Goal: Task Accomplishment & Management: Manage account settings

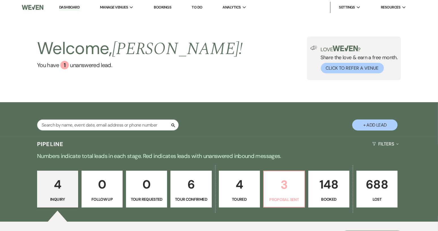
click at [270, 182] on p "3" at bounding box center [284, 184] width 34 height 19
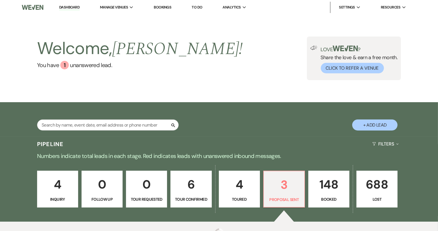
select select "6"
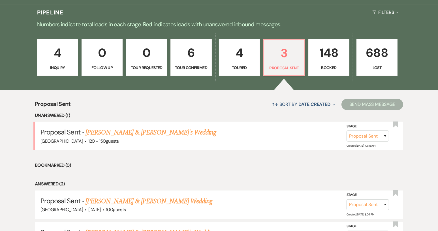
scroll to position [134, 0]
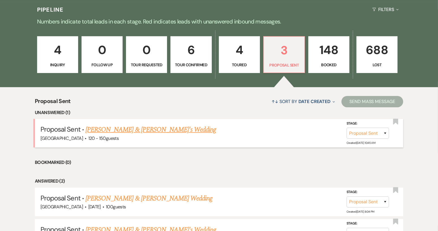
click at [140, 131] on link "Parker Stalvey & Seth's Wedding" at bounding box center [150, 129] width 131 height 10
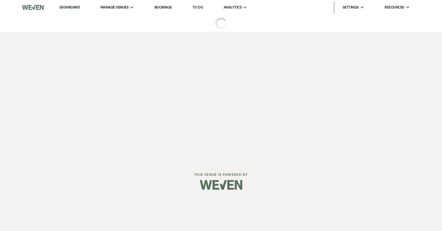
select select "6"
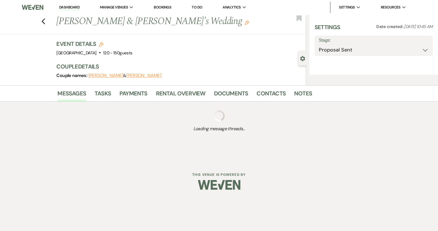
select select "6"
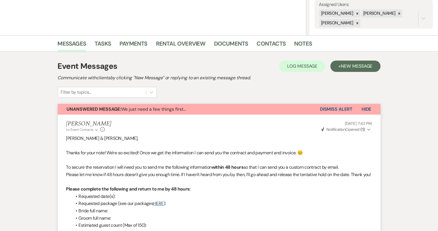
scroll to position [106, 0]
click at [352, 67] on span "New Message" at bounding box center [356, 66] width 31 height 6
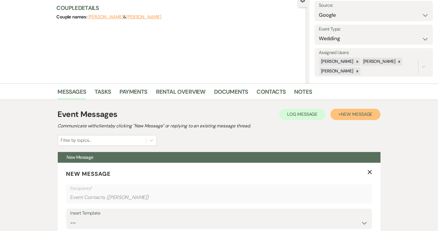
scroll to position [59, 0]
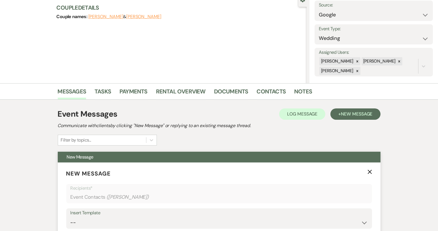
click at [369, 171] on use "button" at bounding box center [369, 171] width 4 height 4
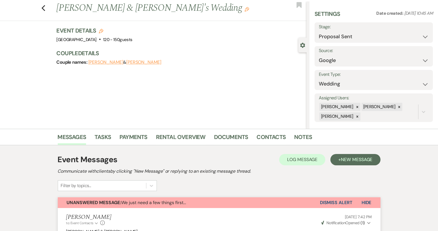
scroll to position [13, 0]
click at [184, 141] on link "Rental Overview" at bounding box center [181, 138] width 50 height 12
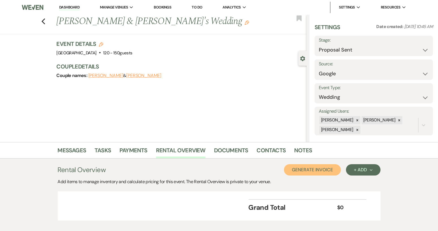
click at [317, 168] on button "Generate Invoice" at bounding box center [312, 169] width 57 height 11
click at [331, 171] on button "Cancel" at bounding box center [332, 169] width 34 height 11
click at [366, 175] on button "+ Add Next" at bounding box center [363, 169] width 34 height 11
click at [357, 183] on button "Item" at bounding box center [360, 182] width 29 height 9
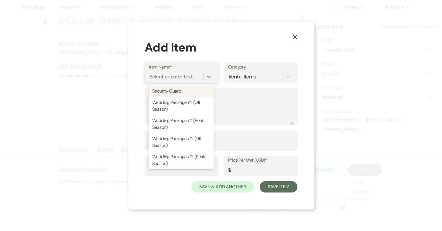
click at [196, 141] on div "Wedding Package #2 (Off Season)" at bounding box center [181, 142] width 65 height 18
type textarea "Includes a one full day rental (weekend)"
type input "6000"
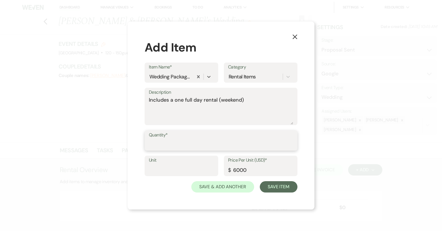
click at [219, 142] on input "Quantity*" at bounding box center [221, 144] width 144 height 11
type input "1"
click at [291, 143] on input "1" at bounding box center [221, 144] width 144 height 11
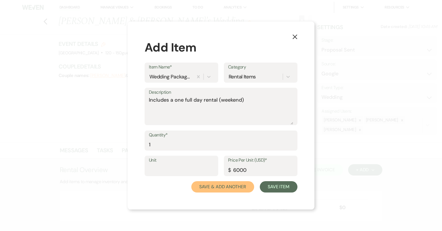
click at [239, 189] on button "Save & Add Another" at bounding box center [222, 186] width 63 height 11
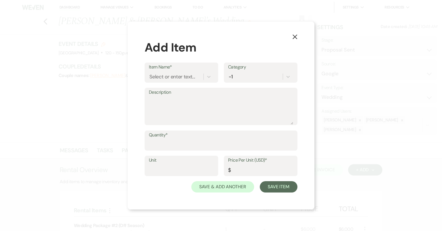
click at [295, 36] on use "button" at bounding box center [295, 37] width 5 height 5
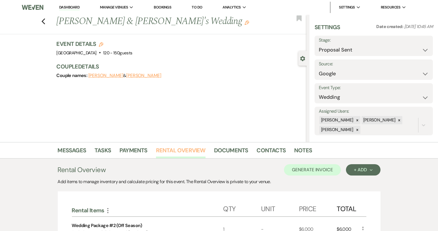
click at [190, 153] on link "Rental Overview" at bounding box center [181, 152] width 50 height 12
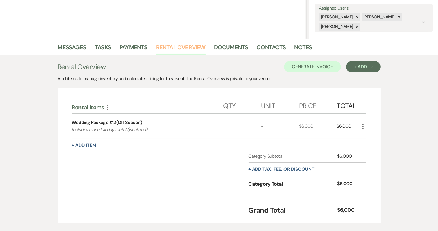
scroll to position [102, 0]
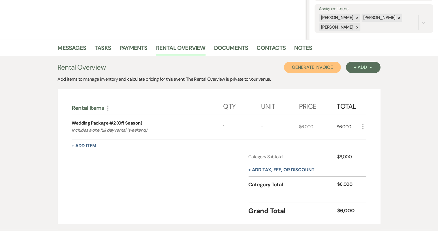
click at [317, 68] on button "Generate Invoice" at bounding box center [312, 67] width 57 height 11
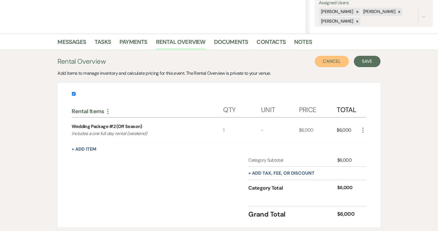
scroll to position [108, 0]
click at [366, 65] on button "Save" at bounding box center [367, 61] width 27 height 11
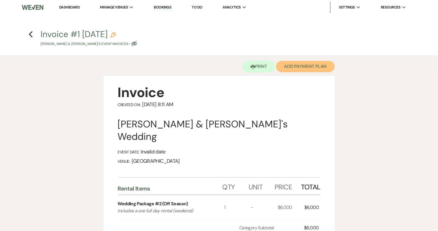
click at [323, 68] on button "Add Payment Plan" at bounding box center [305, 66] width 59 height 11
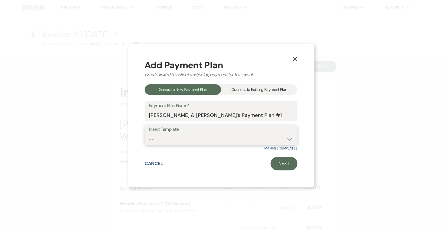
click at [288, 139] on select "-- Piney Grove Ranch Basic Plan Rehearsal (1 hour) Extra tablecloths" at bounding box center [221, 139] width 144 height 11
select select "171"
click at [149, 134] on select "-- Piney Grove Ranch Basic Plan Rehearsal (1 hour) Extra tablecloths" at bounding box center [221, 139] width 144 height 11
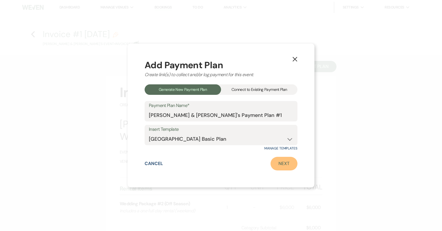
click at [287, 164] on link "Next" at bounding box center [283, 164] width 27 height 14
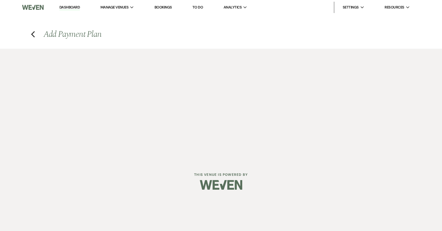
select select "28857"
select select "2"
select select "percentage"
select select "true"
select select "client"
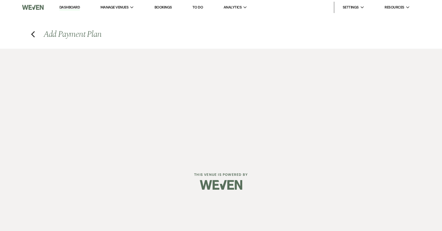
select select "weeks"
select select "2"
select select "percentage"
select select "true"
select select "client"
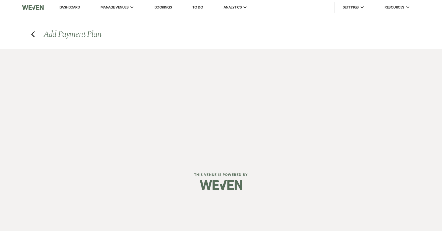
select select "weeks"
select select "2"
select select "percentage"
select select "true"
select select "client"
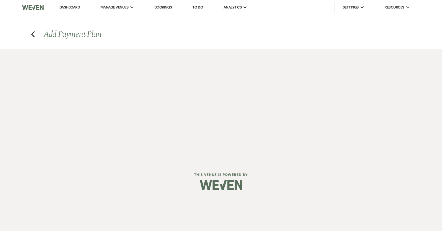
select select "weeks"
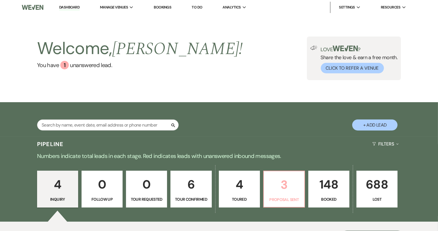
click at [283, 195] on link "3 Proposal Sent" at bounding box center [284, 189] width 42 height 37
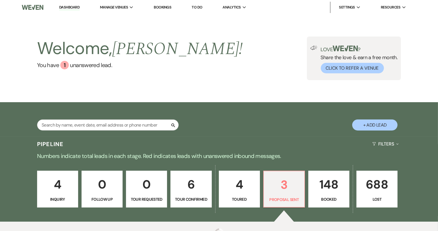
select select "6"
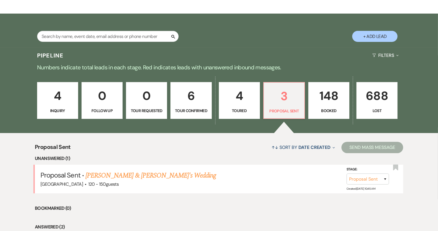
scroll to position [112, 0]
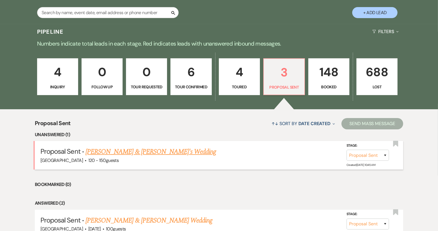
click at [146, 152] on link "Parker Stalvey & Seth's Wedding" at bounding box center [150, 152] width 131 height 10
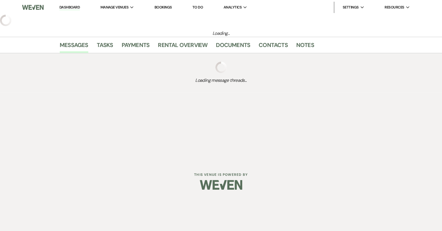
select select "6"
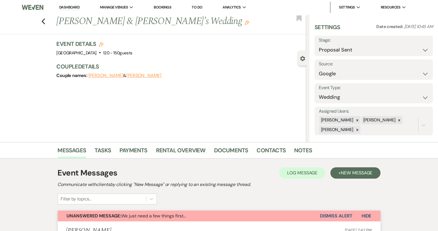
click at [103, 46] on icon "Edit" at bounding box center [101, 44] width 5 height 5
select select "640"
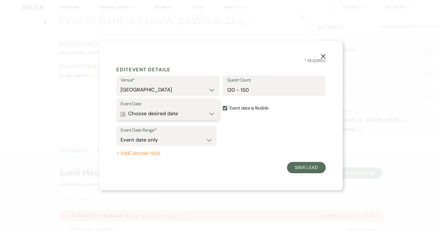
click at [214, 116] on button "Calendar Choose desired date Expand" at bounding box center [168, 113] width 94 height 11
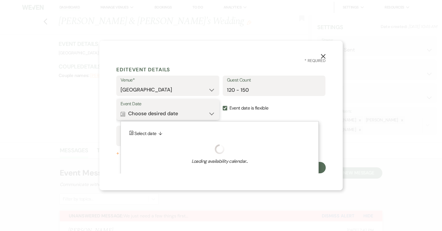
scroll to position [3, 0]
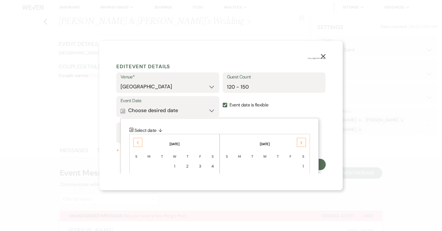
click at [301, 143] on icon "Next" at bounding box center [301, 142] width 3 height 3
click at [301, 143] on use at bounding box center [301, 142] width 2 height 3
click at [301, 145] on div "Next" at bounding box center [301, 142] width 9 height 9
click at [301, 143] on icon "Next" at bounding box center [301, 142] width 3 height 3
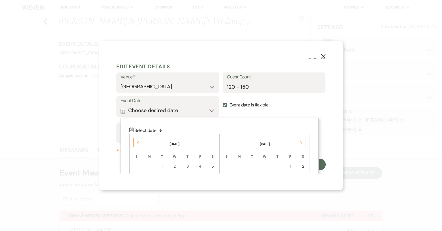
click at [301, 145] on div "Next" at bounding box center [301, 142] width 9 height 9
click at [302, 145] on div "Next" at bounding box center [301, 142] width 9 height 9
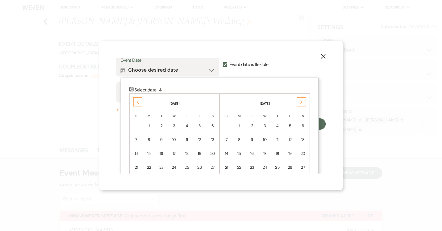
scroll to position [50, 0]
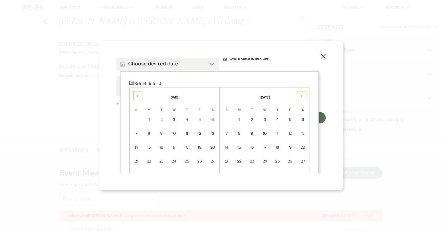
click at [301, 137] on td "13" at bounding box center [302, 133] width 12 height 13
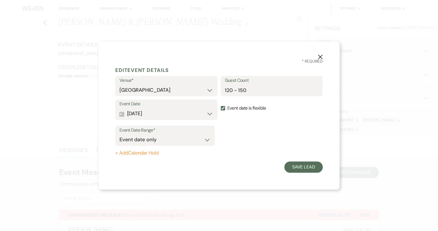
scroll to position [0, 0]
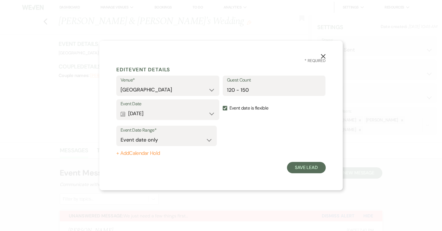
click at [152, 151] on button "+ Add Calendar Hold" at bounding box center [166, 154] width 100 height 6
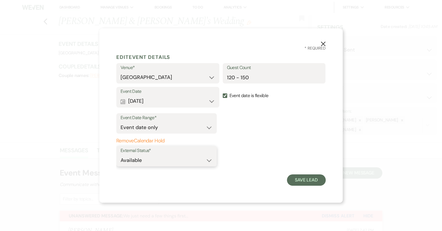
click at [210, 164] on select "Available Unavailable" at bounding box center [167, 160] width 92 height 11
select select "false"
click at [121, 155] on select "Available Unavailable" at bounding box center [167, 160] width 92 height 11
click at [315, 184] on button "Save Lead" at bounding box center [306, 179] width 39 height 11
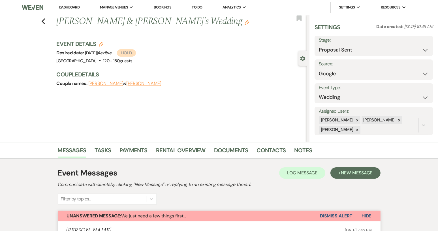
click at [130, 85] on button "Seth" at bounding box center [143, 83] width 35 height 5
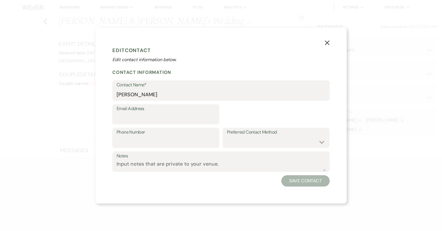
select select "1"
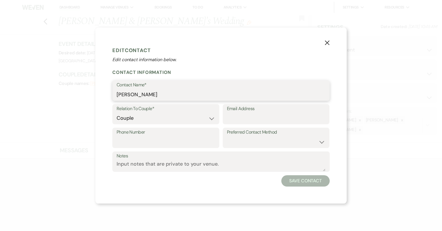
click at [146, 94] on input "Seth" at bounding box center [221, 94] width 209 height 11
type input "Seth Dover"
click at [305, 185] on button "Save Contact" at bounding box center [305, 180] width 48 height 11
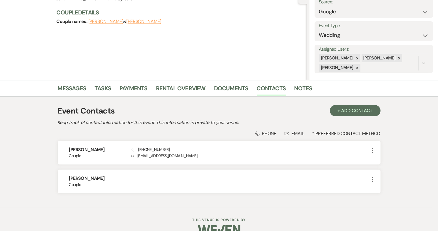
scroll to position [74, 0]
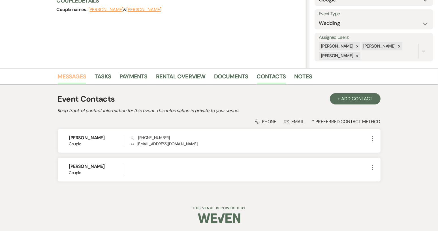
click at [70, 75] on link "Messages" at bounding box center [72, 78] width 29 height 12
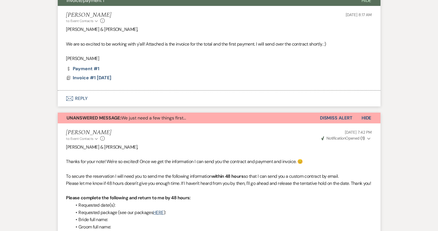
scroll to position [221, 0]
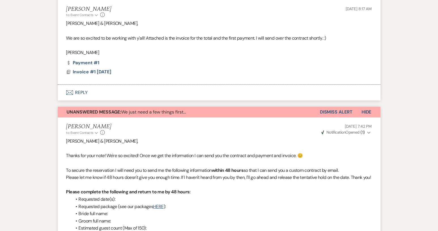
click at [328, 115] on button "Dismiss Alert" at bounding box center [336, 112] width 33 height 11
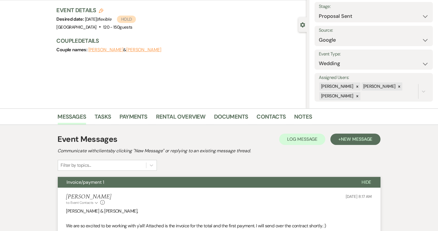
scroll to position [36, 0]
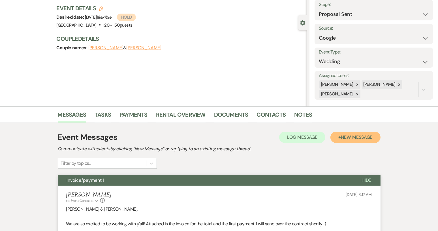
click at [343, 140] on button "+ New Message" at bounding box center [355, 137] width 50 height 11
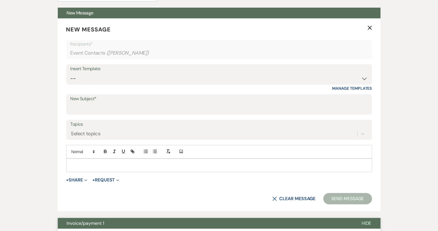
scroll to position [193, 0]
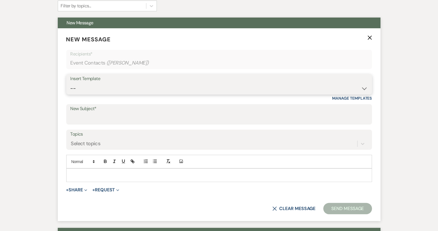
click at [364, 87] on select "-- Weven Planning Portal Introduction (Booked Events) Tour Request Response Con…" at bounding box center [218, 88] width 297 height 11
select select "978"
click at [70, 83] on select "-- Weven Planning Portal Introduction (Booked Events) Tour Request Response Con…" at bounding box center [218, 88] width 297 height 11
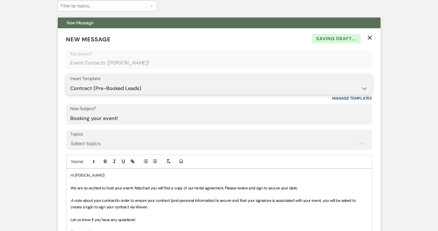
type input "Booking your event!"
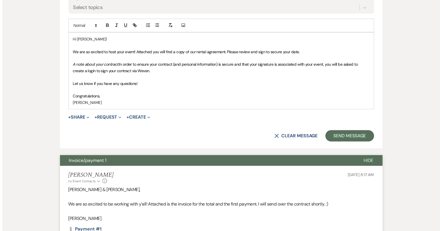
scroll to position [297, 0]
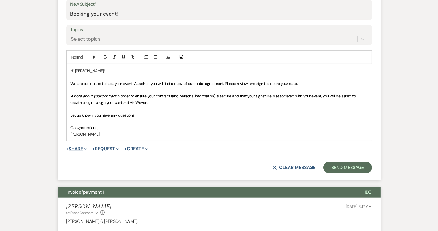
click at [78, 148] on button "+ Share Expand" at bounding box center [76, 149] width 21 height 5
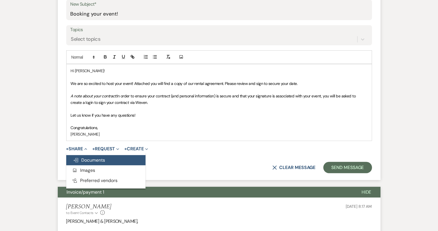
click at [86, 160] on span "Doc Upload Documents" at bounding box center [89, 160] width 32 height 6
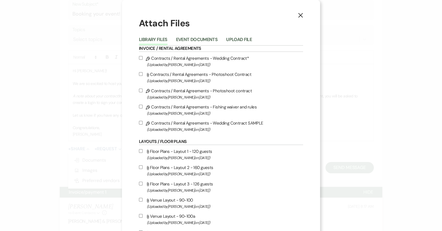
click at [194, 57] on label "Pencil Contracts / Rental Agreements - Wedding Contract* (Uploaded by Rachel Re…" at bounding box center [221, 61] width 164 height 13
click at [143, 57] on input "Pencil Contracts / Rental Agreements - Wedding Contract* (Uploaded by Rachel Re…" at bounding box center [141, 58] width 4 height 4
checkbox input "true"
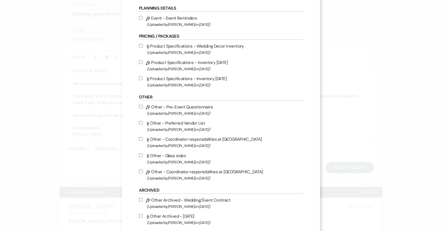
scroll to position [432, 0]
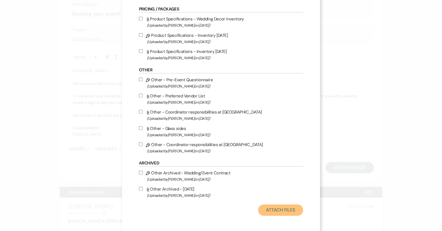
click at [280, 207] on button "Attach Files" at bounding box center [280, 209] width 45 height 11
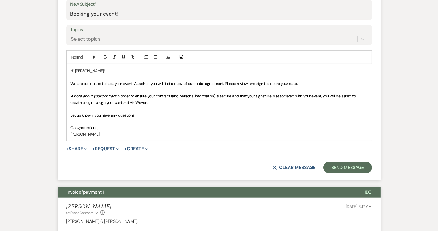
click at [157, 123] on p at bounding box center [219, 121] width 296 height 6
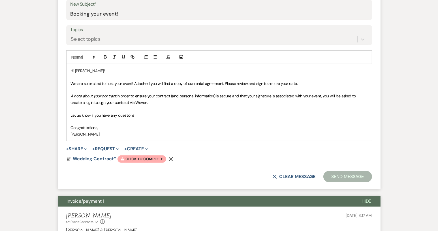
click at [138, 162] on form "New Message X Saving draft... Recipients* Event Contacts ( Parker Stalvey ) Ins…" at bounding box center [219, 56] width 323 height 265
click at [139, 156] on span "Warning Click to complete" at bounding box center [141, 158] width 49 height 7
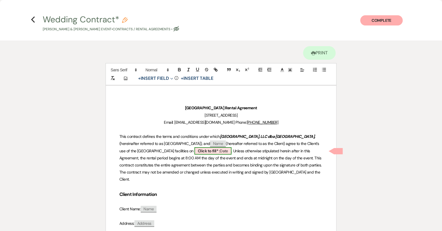
click at [215, 150] on span "Click to fill* : Date" at bounding box center [212, 150] width 37 height 7
select select "owner"
select select "Date"
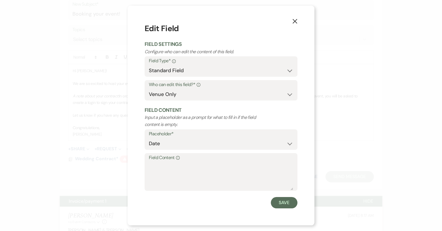
click at [167, 161] on label "Field Content Info" at bounding box center [221, 158] width 144 height 8
click at [167, 162] on textarea "Field Content Info" at bounding box center [221, 176] width 144 height 28
type textarea "03/13/27"
click at [287, 201] on button "Save" at bounding box center [284, 202] width 27 height 11
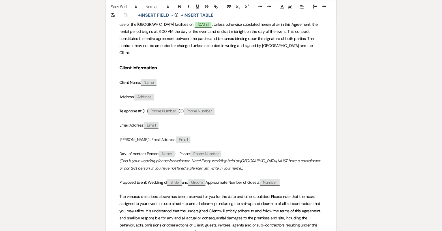
scroll to position [159, 0]
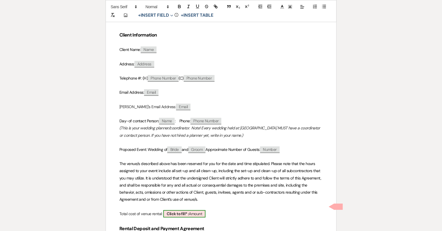
click at [203, 210] on span "Click to fill* : Amount" at bounding box center [184, 213] width 42 height 7
select select "owner"
select select "Amount"
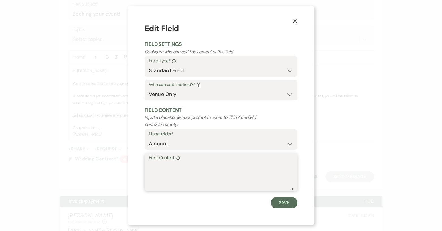
click at [168, 168] on textarea "Field Content Info" at bounding box center [221, 176] width 144 height 28
paste textarea "$6,000"
type textarea "$6,000"
click at [287, 201] on button "Save" at bounding box center [284, 202] width 27 height 11
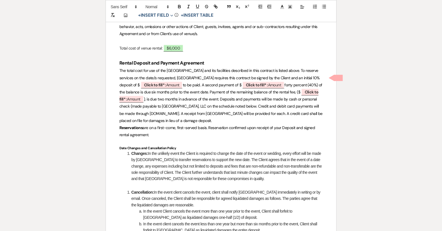
scroll to position [327, 0]
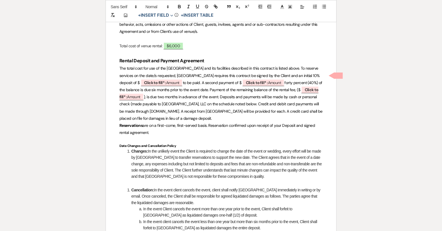
click at [175, 83] on span "forty percent (40%) of the balance is due six months prior to the event date. P…" at bounding box center [221, 86] width 204 height 12
click at [171, 79] on span "Click to fill* : Amount" at bounding box center [162, 82] width 42 height 7
select select "owner"
select select "Amount"
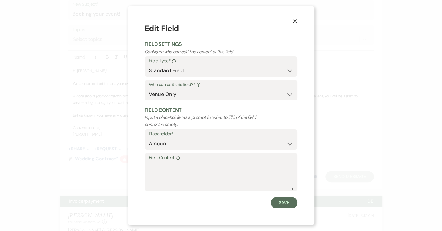
click at [167, 161] on label "Field Content Info" at bounding box center [221, 158] width 144 height 8
click at [167, 162] on textarea "Field Content Info" at bounding box center [221, 176] width 144 height 28
paste textarea "600.00|"
type textarea "600.00"
click at [282, 201] on button "Save" at bounding box center [284, 202] width 27 height 11
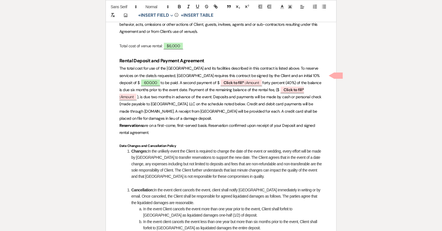
click at [254, 79] on p "The total cost for use of the Piney Grove Ranch and its facilities described in…" at bounding box center [220, 93] width 203 height 57
click at [254, 79] on span "Click to fill* : Amount" at bounding box center [241, 82] width 42 height 7
select select "owner"
select select "Amount"
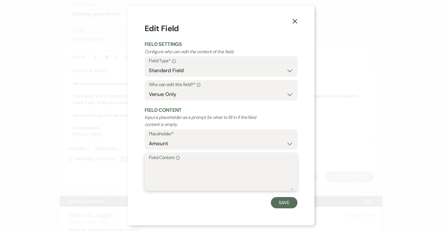
click at [166, 166] on textarea "Field Content Info" at bounding box center [221, 176] width 144 height 28
paste textarea "2,400.00"
type textarea "2,400.00"
click at [284, 203] on button "Save" at bounding box center [284, 202] width 27 height 11
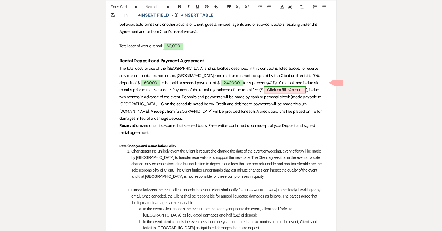
click at [299, 86] on span "Click to fill* : Amount" at bounding box center [285, 89] width 42 height 7
select select "owner"
select select "Amount"
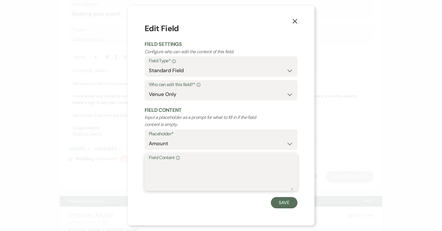
click at [179, 165] on textarea "Field Content Info" at bounding box center [221, 176] width 144 height 28
paste textarea "3,000.00"
type textarea "3,000.00"
click at [279, 203] on button "Save" at bounding box center [284, 202] width 27 height 11
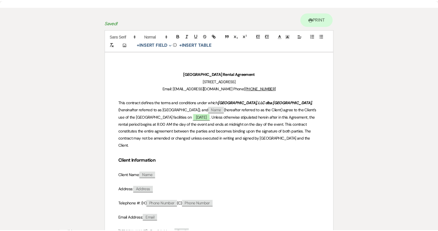
scroll to position [0, 0]
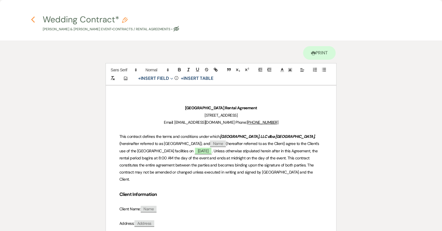
click at [33, 19] on icon "Previous" at bounding box center [33, 19] width 4 height 7
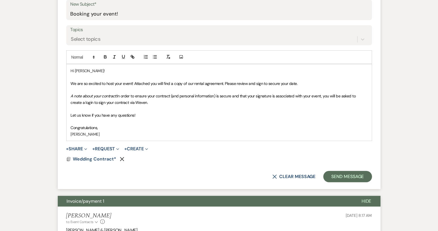
scroll to position [297, 0]
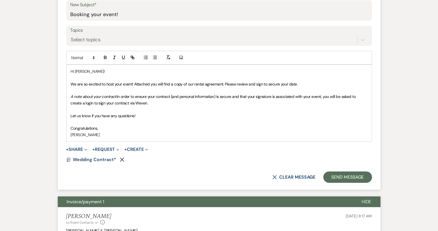
click at [157, 104] on p "A note about your contract: In order to ensure your contract (and personal info…" at bounding box center [219, 99] width 296 height 13
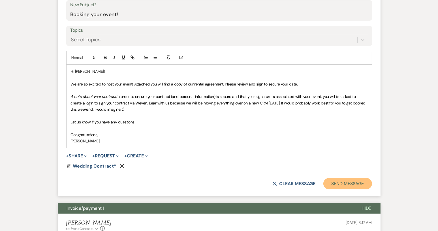
click at [339, 184] on button "Send Message" at bounding box center [347, 183] width 48 height 11
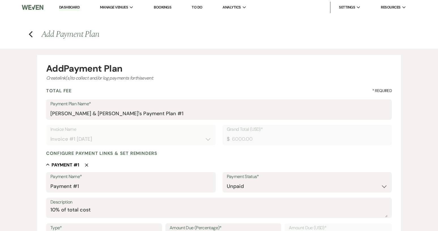
select select "28857"
select select "2"
select select "percentage"
select select "true"
select select "client"
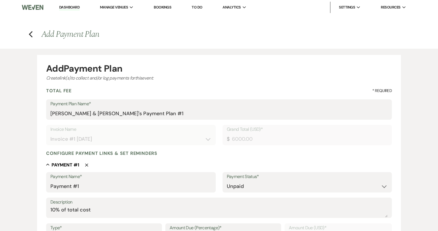
select select "weeks"
select select "2"
select select "percentage"
select select "true"
select select "client"
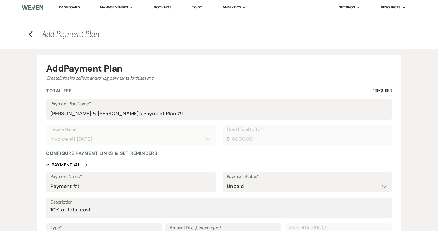
select select "weeks"
select select "2"
select select "percentage"
select select "true"
select select "client"
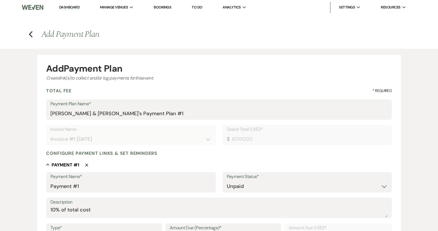
select select "weeks"
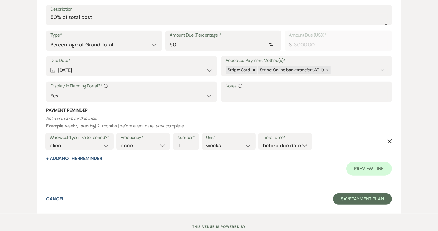
scroll to position [647, 0]
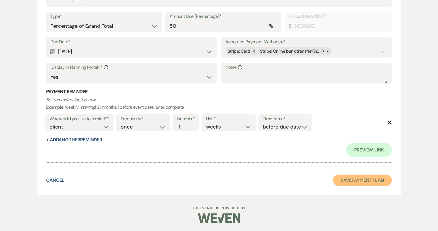
click at [366, 180] on button "Save Payment Plan" at bounding box center [362, 180] width 59 height 11
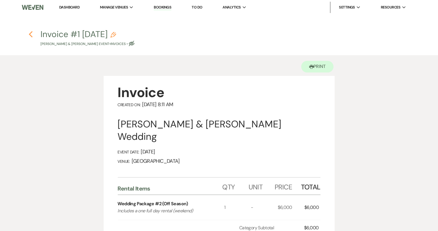
click at [32, 34] on icon "Previous" at bounding box center [31, 34] width 4 height 7
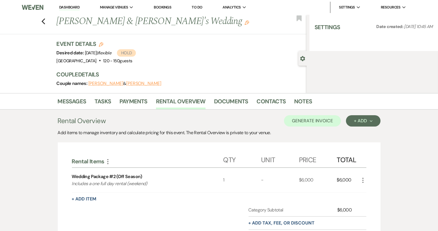
select select "6"
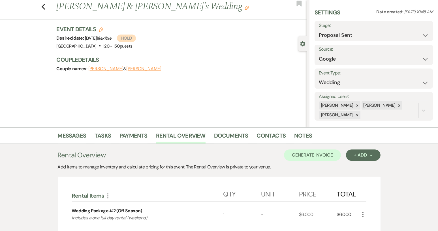
scroll to position [14, 0]
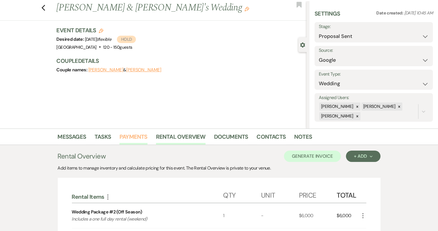
click at [136, 142] on link "Payments" at bounding box center [133, 138] width 28 height 12
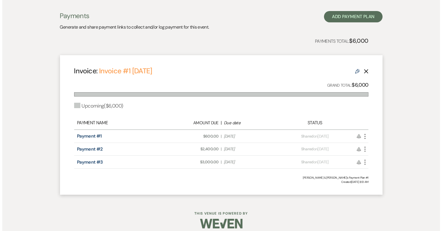
scroll to position [160, 0]
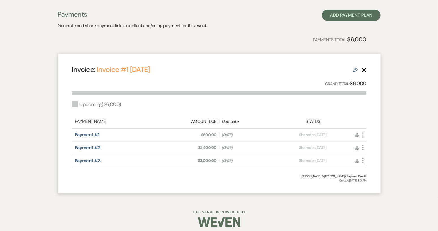
click at [362, 136] on use "button" at bounding box center [362, 134] width 1 height 5
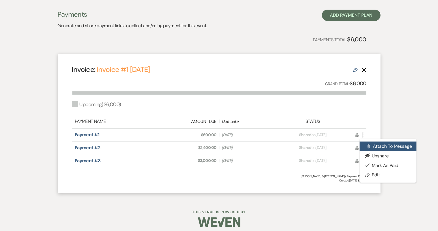
click at [397, 150] on button "Attach File Attach to Message" at bounding box center [387, 146] width 57 height 10
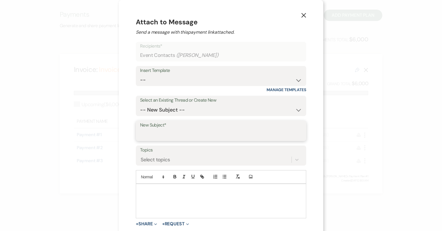
click at [161, 135] on input "New Subject*" at bounding box center [221, 134] width 162 height 11
type input "Invoice/payment 1"
click at [149, 189] on p at bounding box center [220, 190] width 161 height 6
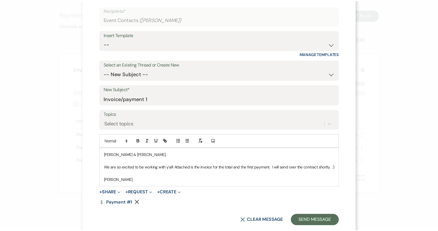
scroll to position [47, 0]
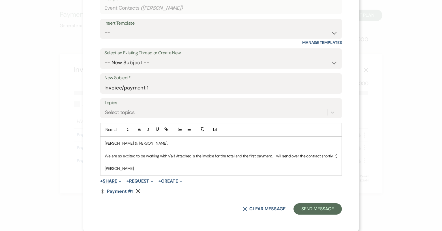
click at [115, 181] on button "+ Share Expand" at bounding box center [110, 181] width 21 height 5
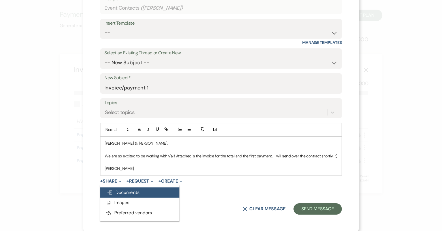
click at [118, 191] on span "Doc Upload Documents" at bounding box center [123, 192] width 32 height 6
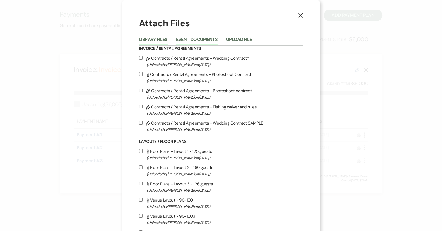
click at [197, 37] on button "Event Documents" at bounding box center [197, 41] width 42 height 8
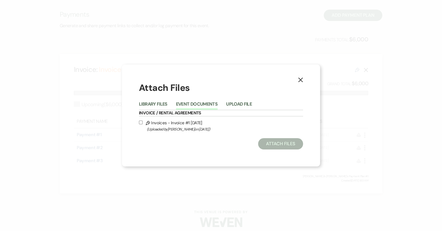
click at [141, 122] on input "Pencil Invoices - Invoice #1 9-20-2025 (Uploaded by Sarah Stevens on Sep 20th, …" at bounding box center [141, 123] width 4 height 4
checkbox input "true"
click at [266, 145] on button "Attach Files" at bounding box center [280, 143] width 45 height 11
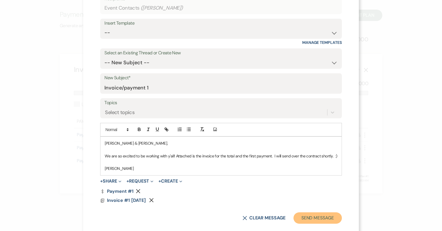
click at [317, 216] on button "Send Message" at bounding box center [317, 217] width 48 height 11
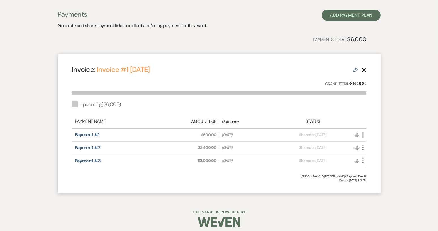
scroll to position [164, 0]
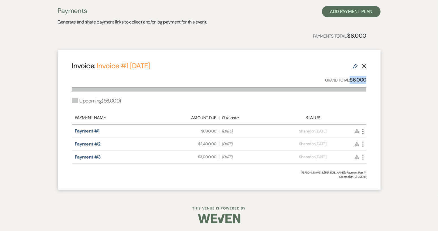
drag, startPoint x: 350, startPoint y: 81, endPoint x: 371, endPoint y: 81, distance: 21.5
click at [371, 81] on div "Invoice: Invoice #1 9-20-2025 Edit Delete Grand Total: $6,000 Upcoming ( $6,000…" at bounding box center [219, 119] width 323 height 139
copy strong "$6,000"
click at [353, 12] on button "Add Payment Plan" at bounding box center [351, 11] width 59 height 11
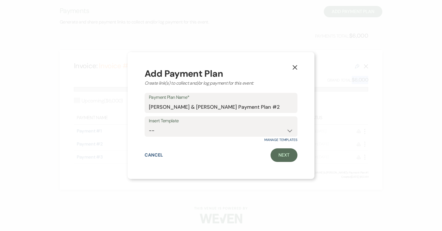
click at [296, 67] on icon "X" at bounding box center [294, 67] width 5 height 5
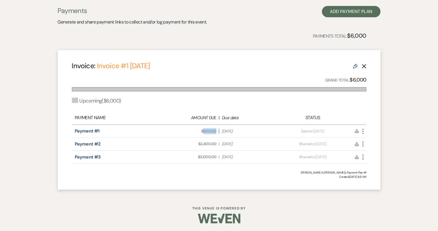
drag, startPoint x: 203, startPoint y: 130, endPoint x: 219, endPoint y: 130, distance: 15.8
click at [219, 130] on div "Amount Due: $600.00 | Due Date Sep 23, 2025" at bounding box center [218, 131] width 115 height 6
copy div "600.00 |"
drag, startPoint x: 201, startPoint y: 141, endPoint x: 205, endPoint y: 143, distance: 4.5
click at [205, 143] on span "Amount Due: $2,400.00" at bounding box center [190, 144] width 52 height 6
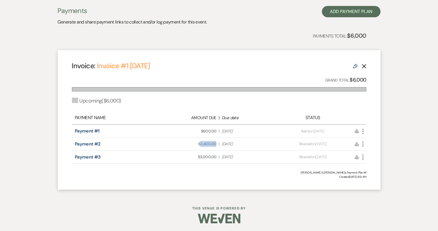
drag, startPoint x: 200, startPoint y: 143, endPoint x: 218, endPoint y: 144, distance: 17.6
click at [218, 144] on div "Amount Due: $2,400.00 | Due Date Sep 13, 2026" at bounding box center [218, 144] width 115 height 6
copy span "2,400.00"
drag, startPoint x: 199, startPoint y: 156, endPoint x: 218, endPoint y: 154, distance: 18.5
click at [218, 154] on div "Amount Due: $3,000.00 | Due Date Jan 13, 2027" at bounding box center [218, 157] width 115 height 6
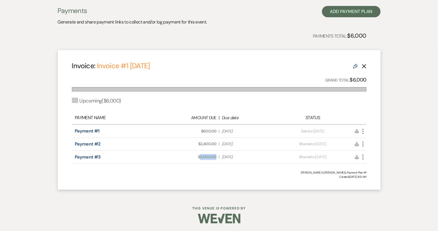
copy span "3,000.00"
